Goal: Information Seeking & Learning: Learn about a topic

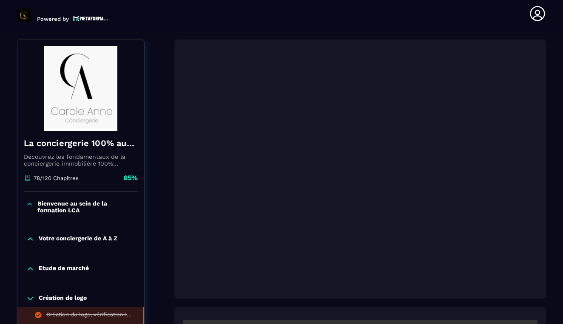
scroll to position [88, 0]
click at [78, 268] on p "Etude de marché" at bounding box center [64, 269] width 50 height 9
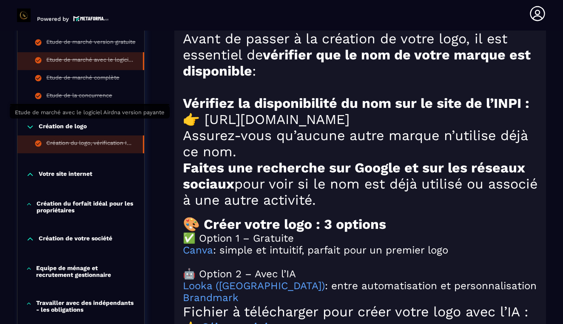
scroll to position [696, 0]
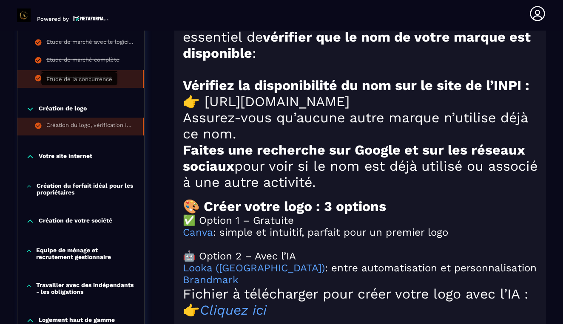
click at [100, 84] on div "Etude de la concurrence" at bounding box center [79, 78] width 66 height 9
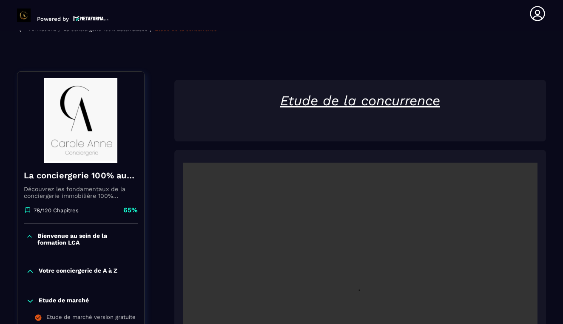
scroll to position [97, 0]
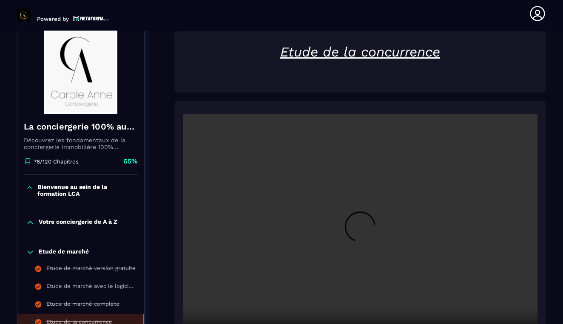
click at [360, 229] on video at bounding box center [360, 232] width 355 height 236
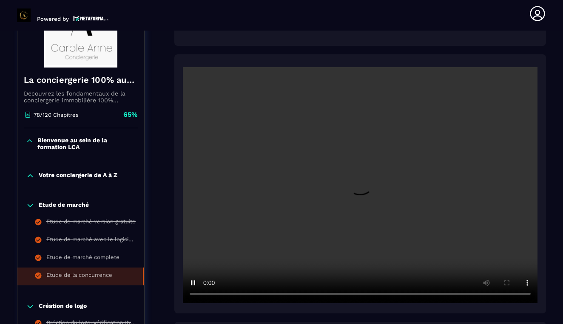
scroll to position [173, 0]
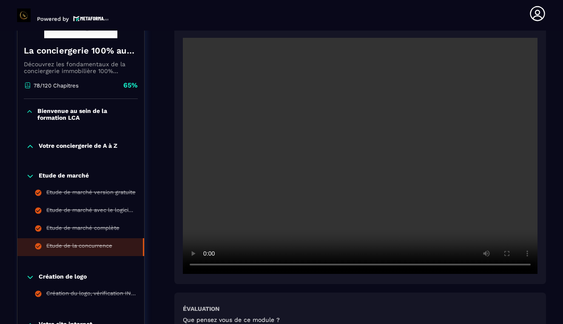
click at [244, 266] on video at bounding box center [360, 156] width 355 height 236
click at [241, 264] on video at bounding box center [360, 156] width 355 height 236
click at [243, 264] on video at bounding box center [360, 156] width 355 height 236
click at [209, 265] on video at bounding box center [360, 156] width 355 height 236
click at [208, 265] on video at bounding box center [360, 156] width 355 height 236
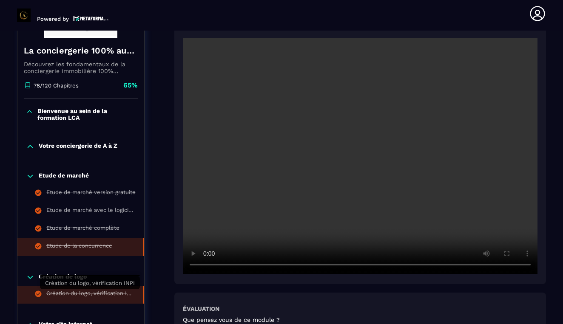
click at [86, 294] on div "Création du logo, vérification INPI" at bounding box center [90, 294] width 88 height 9
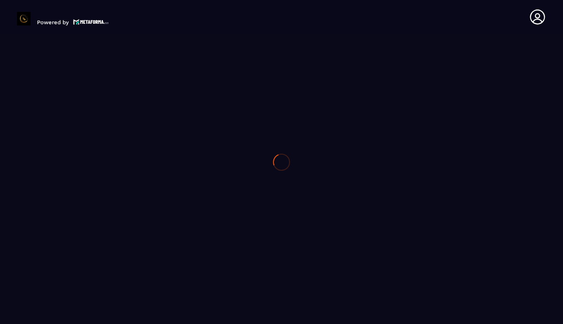
click at [86, 294] on div at bounding box center [281, 162] width 563 height 324
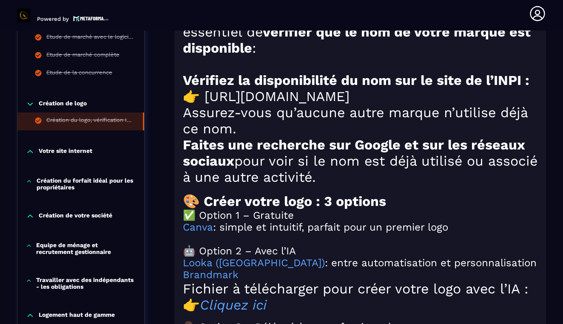
scroll to position [701, 0]
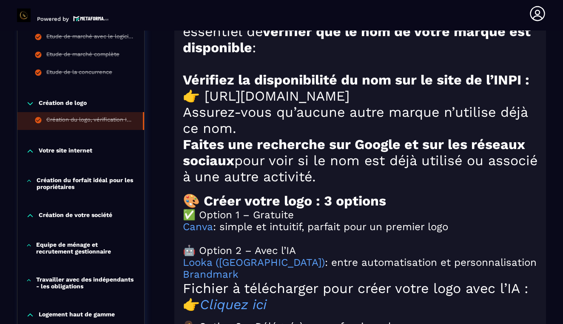
click at [79, 156] on p "Votre site internet" at bounding box center [66, 151] width 54 height 9
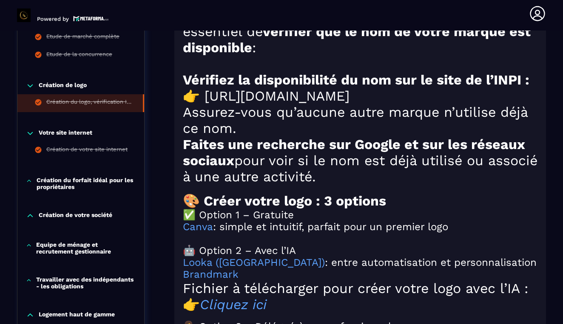
click at [79, 156] on div "Création de votre site internet" at bounding box center [86, 150] width 81 height 9
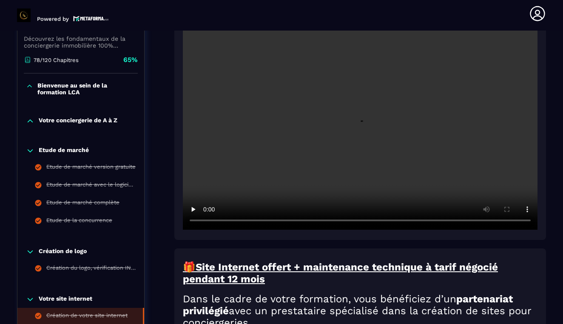
scroll to position [88, 0]
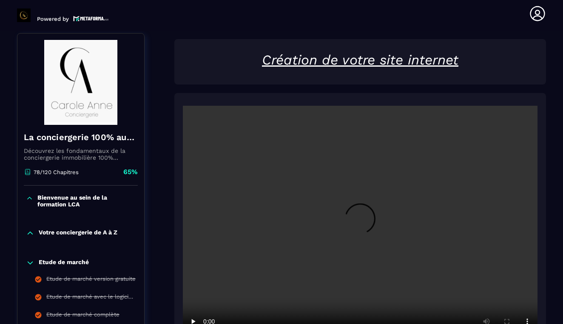
click at [366, 228] on video at bounding box center [360, 224] width 355 height 236
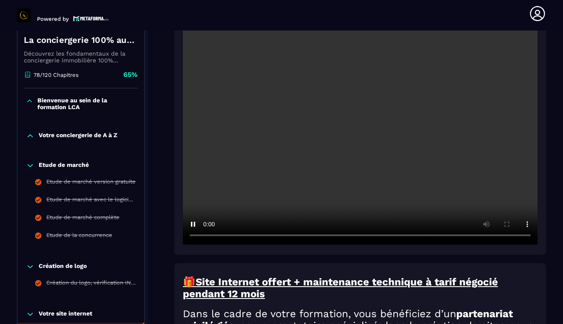
scroll to position [189, 0]
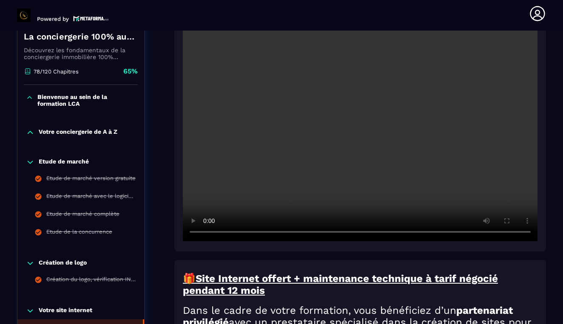
click at [380, 136] on video at bounding box center [360, 123] width 355 height 236
click at [432, 191] on video at bounding box center [360, 123] width 355 height 236
click at [488, 278] on u "Site Internet offert + maintenance technique à tarif négocié pendant 12 mois" at bounding box center [340, 285] width 315 height 24
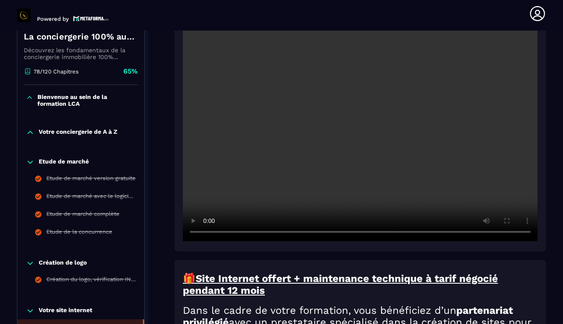
click at [205, 232] on video at bounding box center [360, 123] width 355 height 236
click at [201, 234] on video at bounding box center [360, 123] width 355 height 236
click at [209, 232] on video at bounding box center [360, 123] width 355 height 236
click at [383, 231] on video at bounding box center [360, 123] width 355 height 236
click at [378, 232] on video at bounding box center [360, 123] width 355 height 236
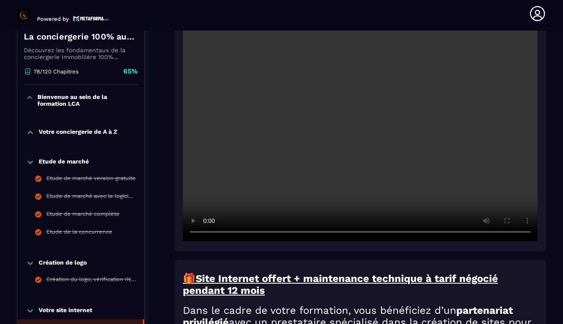
click at [208, 233] on video at bounding box center [360, 123] width 355 height 236
click at [207, 232] on video at bounding box center [360, 123] width 355 height 236
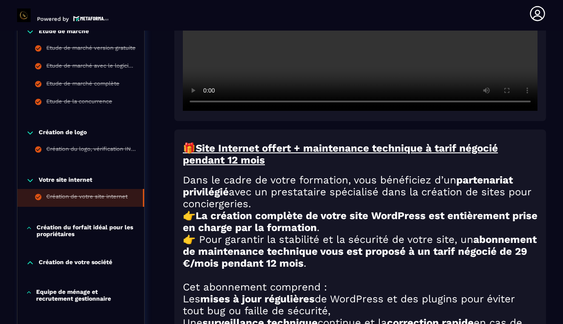
scroll to position [324, 0]
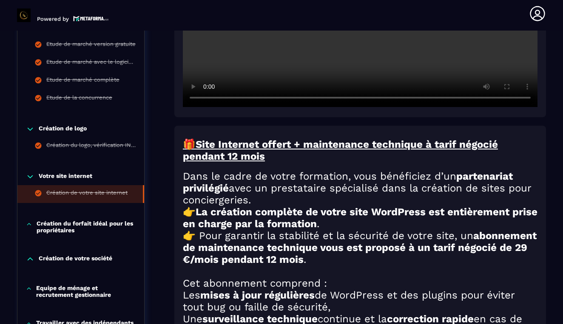
click at [83, 227] on p "Création du forfait idéal pour les propriétaires" at bounding box center [86, 227] width 99 height 14
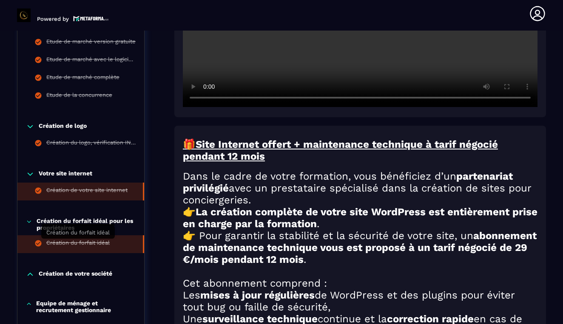
click at [89, 241] on div "Création du forfait idéal" at bounding box center [77, 244] width 63 height 9
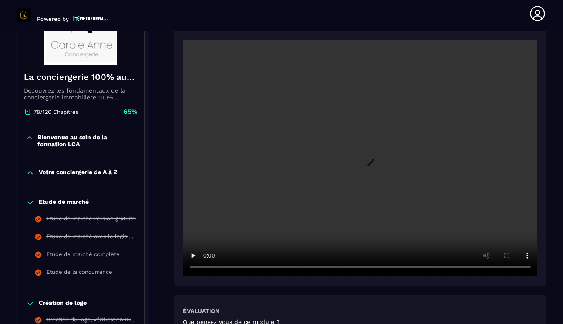
scroll to position [146, 0]
click at [355, 167] on video at bounding box center [360, 158] width 355 height 236
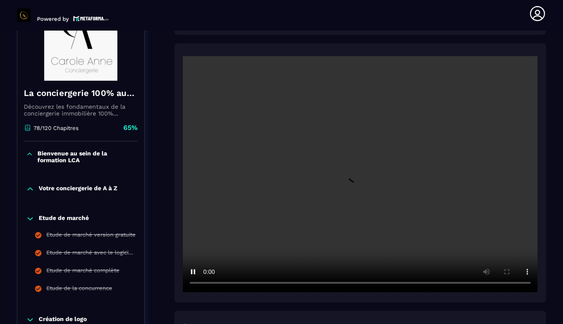
scroll to position [132, 0]
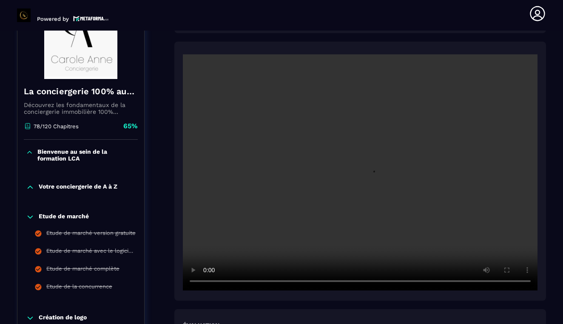
click at [302, 162] on video at bounding box center [360, 172] width 355 height 236
click at [206, 279] on video at bounding box center [360, 172] width 355 height 236
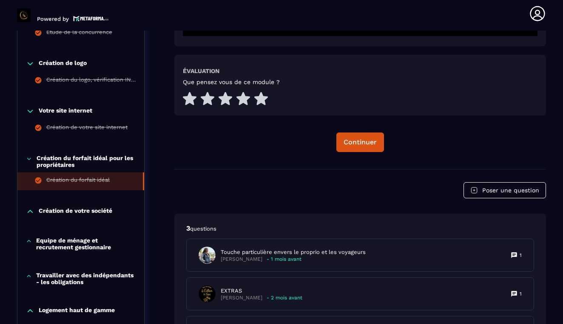
scroll to position [386, 0]
click at [69, 212] on p "Création de votre société" at bounding box center [76, 211] width 74 height 9
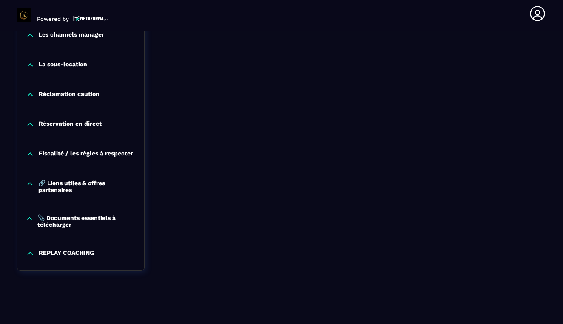
scroll to position [1082, 0]
click at [69, 180] on p "🔗 Liens utiles & offres partenaires" at bounding box center [86, 187] width 97 height 14
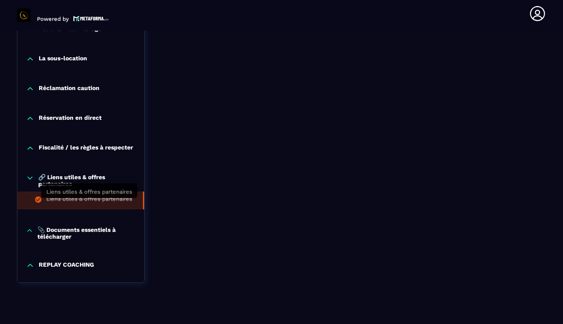
click at [73, 204] on div "Liens utiles & offres partenaires" at bounding box center [89, 200] width 86 height 9
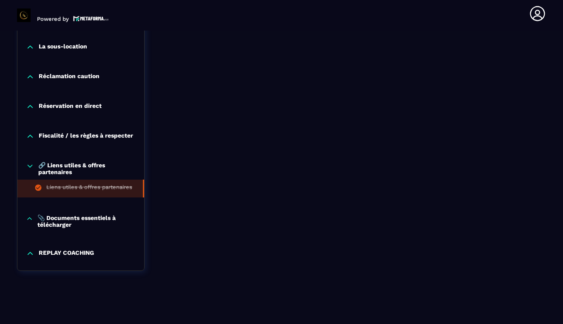
click at [88, 218] on p "📎 Documents essentiels à télécharger" at bounding box center [86, 222] width 98 height 14
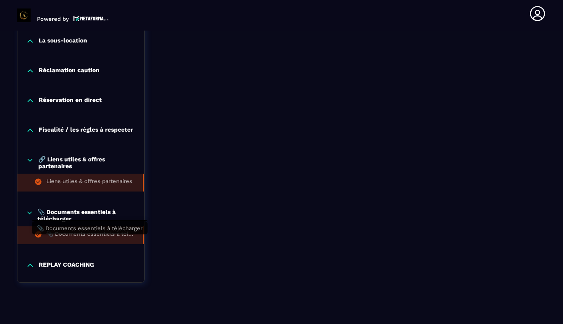
click at [87, 240] on div "📎 Documents essentiels à télécharger" at bounding box center [90, 235] width 88 height 9
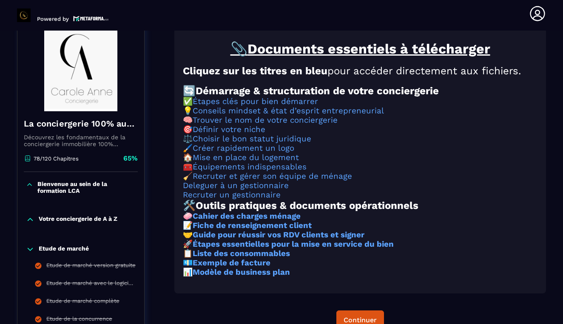
scroll to position [89, 0]
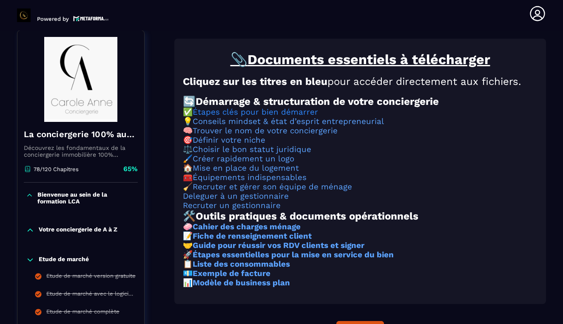
click at [238, 117] on link "Étapes clés pour bien démarrer" at bounding box center [255, 112] width 125 height 9
click at [250, 182] on link "Équipements indispensables" at bounding box center [250, 177] width 114 height 9
click at [241, 173] on link "Mise en place du logement" at bounding box center [246, 168] width 106 height 9
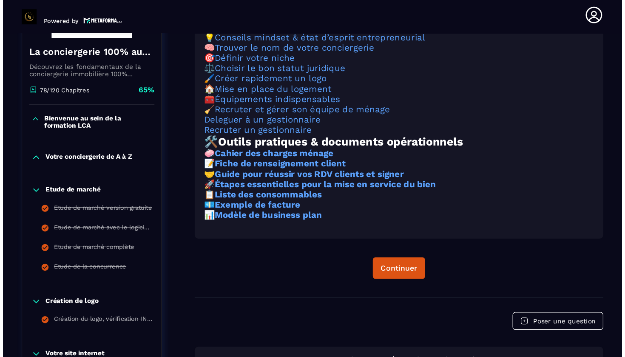
scroll to position [177, 0]
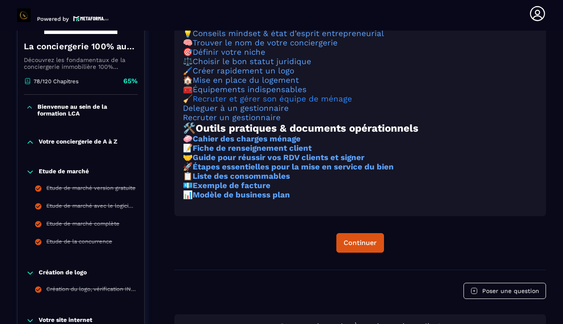
click at [245, 104] on link "Recruter et gérer son équipe de ménage" at bounding box center [272, 98] width 159 height 9
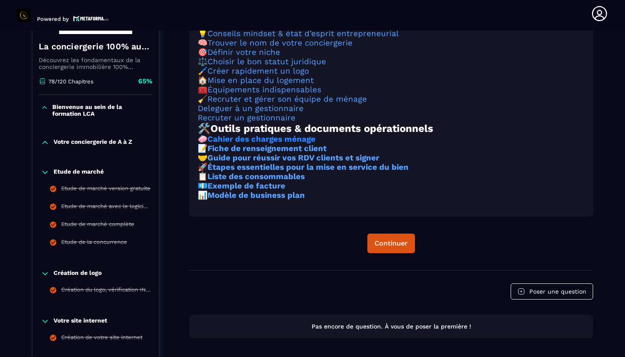
click at [264, 144] on strong "Cahier des charges ménage" at bounding box center [261, 138] width 108 height 9
click at [276, 153] on strong "Fiche de renseignement client" at bounding box center [266, 148] width 119 height 9
click at [281, 162] on strong "Guide pour réussir vos RDV clients et signer" at bounding box center [293, 157] width 172 height 9
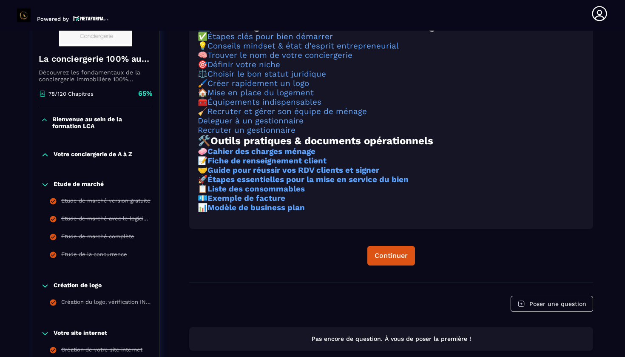
scroll to position [166, 0]
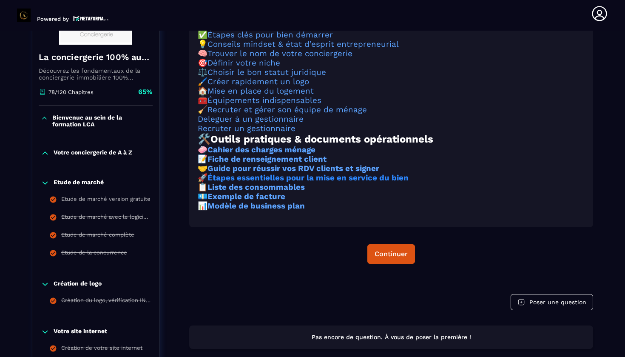
click at [284, 182] on strong "Étapes essentielles pour la mise en service du bien" at bounding box center [307, 177] width 201 height 9
click at [285, 192] on strong "Liste des consommables" at bounding box center [255, 186] width 97 height 9
click at [247, 201] on strong "Exemple de facture" at bounding box center [246, 196] width 78 height 9
click at [265, 210] on strong "Modèle de business plan" at bounding box center [255, 205] width 97 height 9
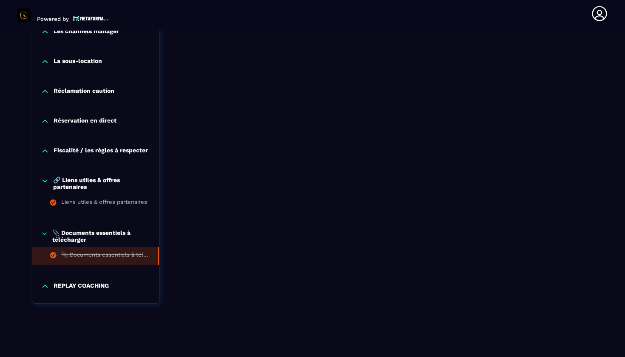
scroll to position [0, 0]
click at [101, 229] on p "📎 Documents essentiels à télécharger" at bounding box center [101, 236] width 98 height 14
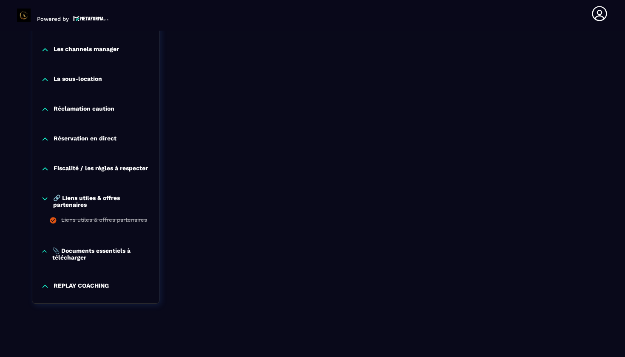
scroll to position [1067, 0]
click at [95, 256] on p "📎 Documents essentiels à télécharger" at bounding box center [101, 254] width 98 height 14
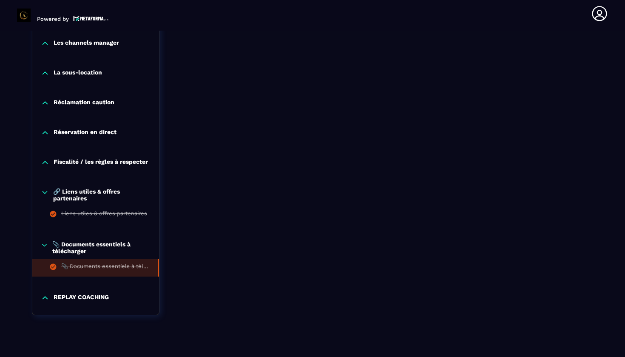
click at [78, 251] on p "📎 Documents essentiels à télécharger" at bounding box center [101, 248] width 98 height 14
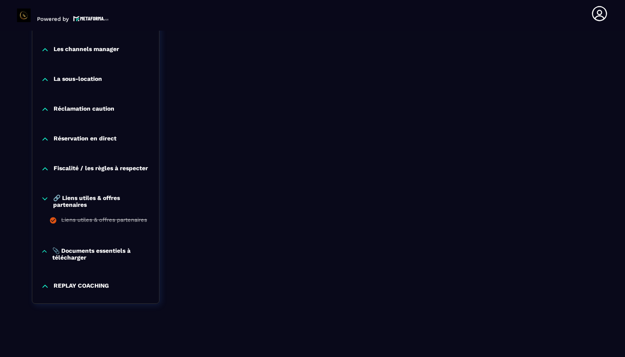
click at [78, 251] on p "📎 Documents essentiels à télécharger" at bounding box center [101, 254] width 98 height 14
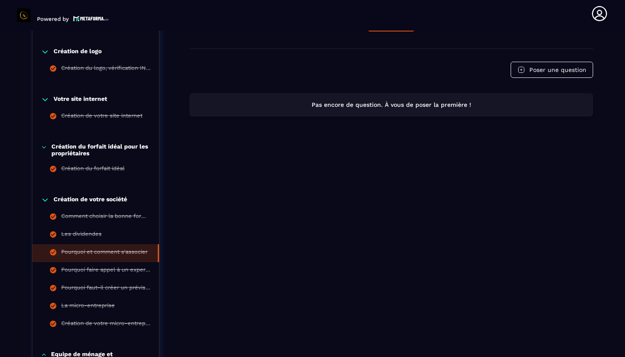
scroll to position [397, 0]
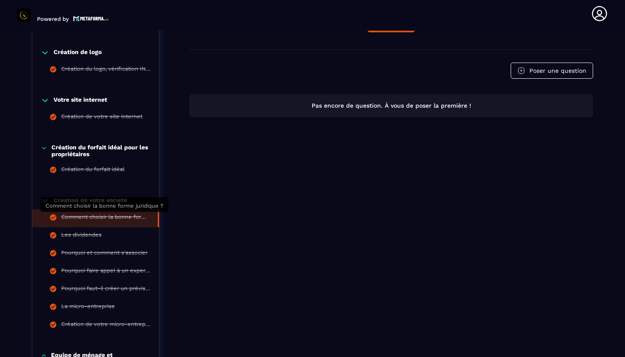
click at [97, 214] on div "Comment choisir la bonne forme juridique ?" at bounding box center [105, 217] width 88 height 9
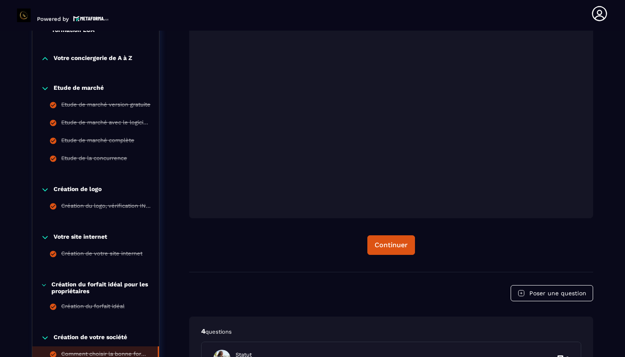
scroll to position [254, 0]
